Goal: Task Accomplishment & Management: Manage account settings

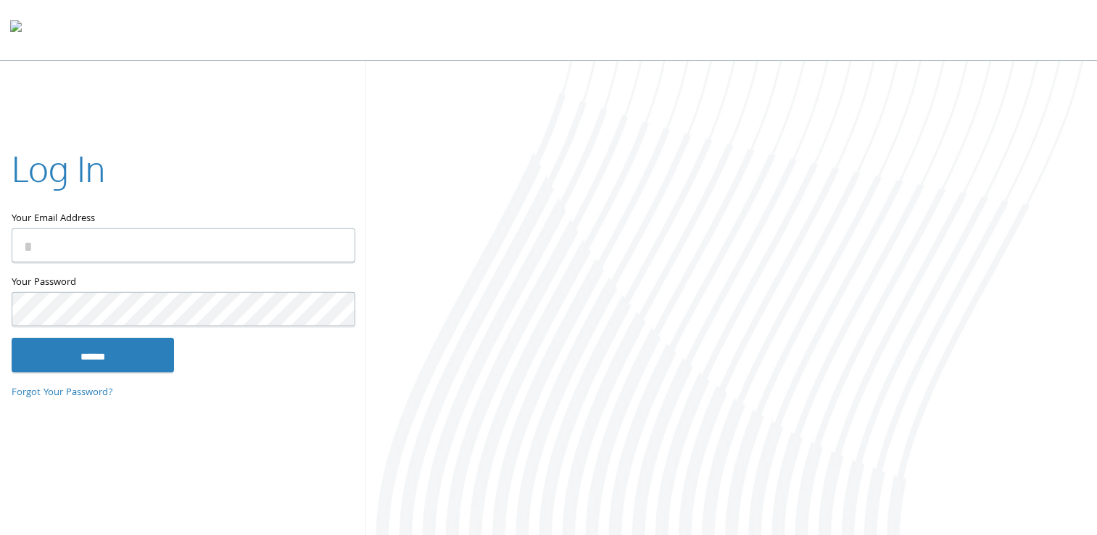
click at [109, 244] on input "Your Email Address" at bounding box center [184, 245] width 344 height 34
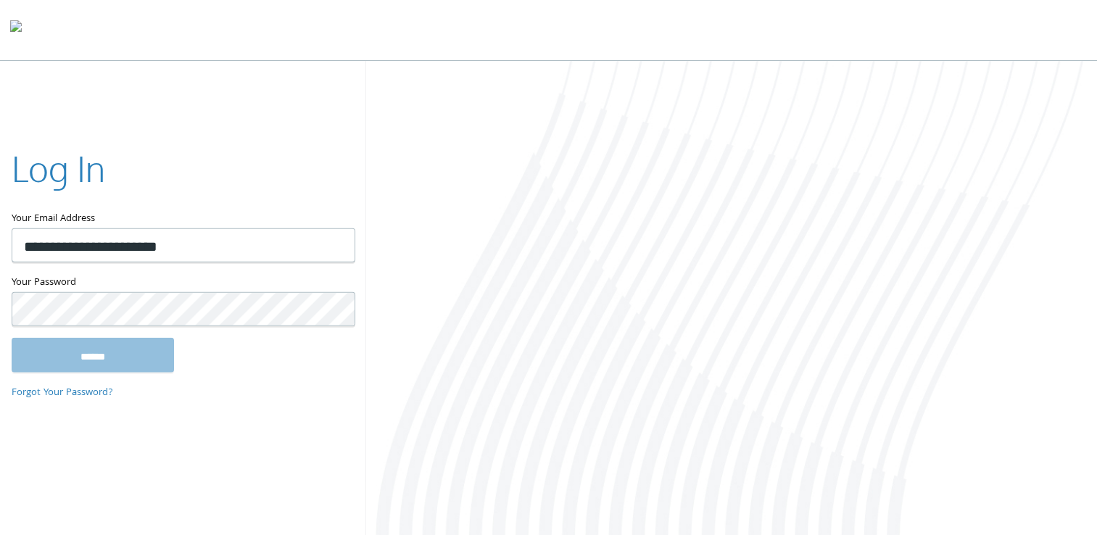
type input "**********"
click at [12, 337] on input "******" at bounding box center [93, 354] width 162 height 35
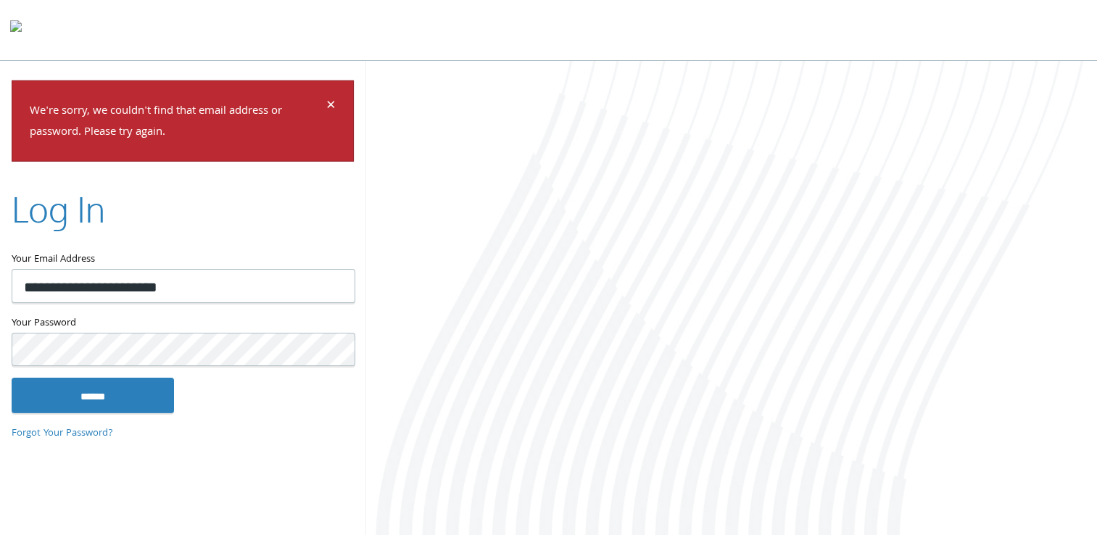
click at [12, 378] on input "******" at bounding box center [93, 395] width 162 height 35
